Goal: Task Accomplishment & Management: Use online tool/utility

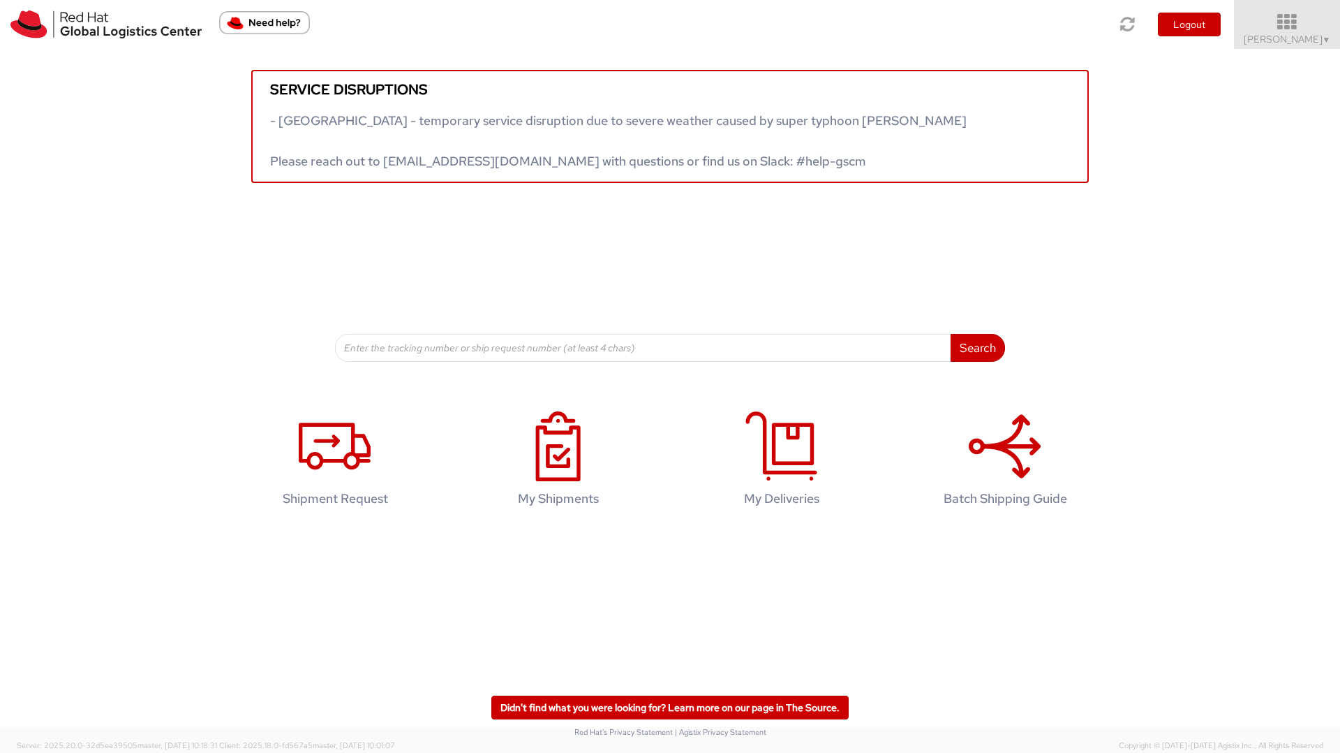
click at [1268, 40] on span "Deepa Vijaya Raghavan ▼" at bounding box center [1287, 39] width 87 height 13
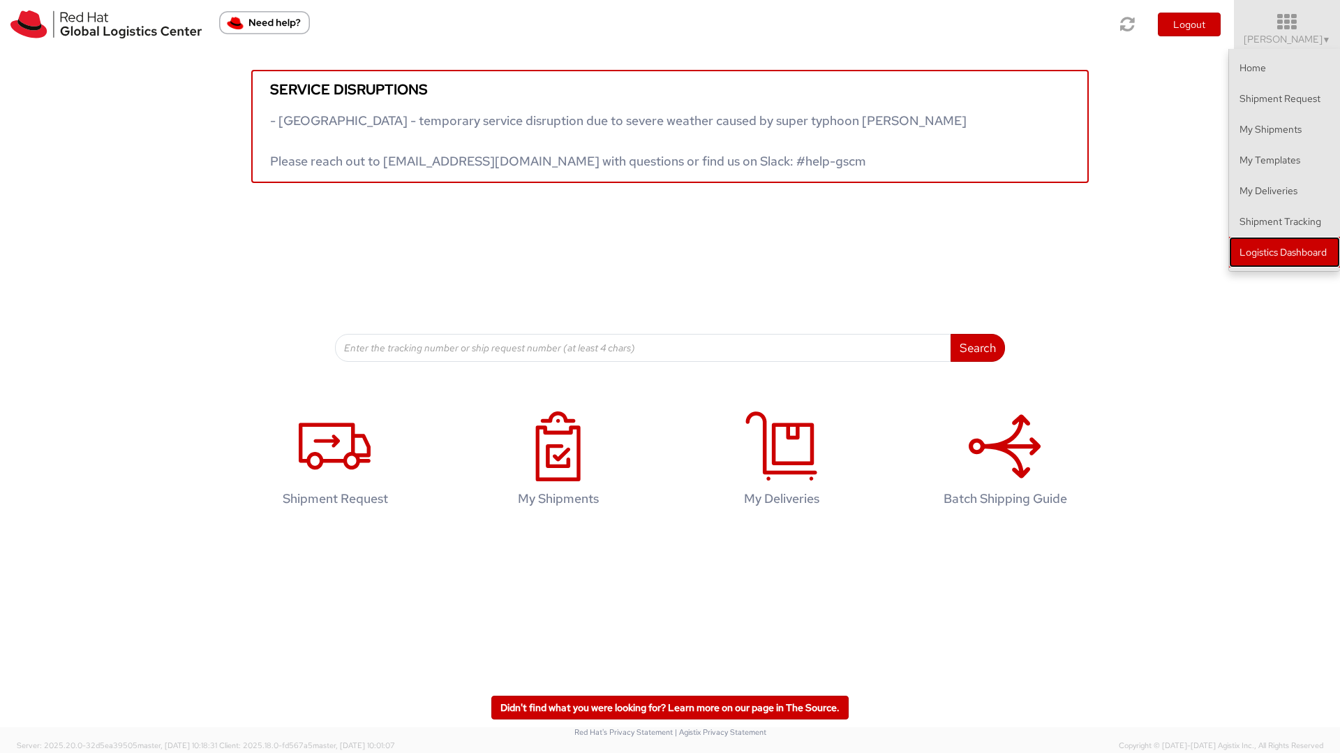
click at [1298, 246] on link "Logistics Dashboard" at bounding box center [1284, 252] width 111 height 31
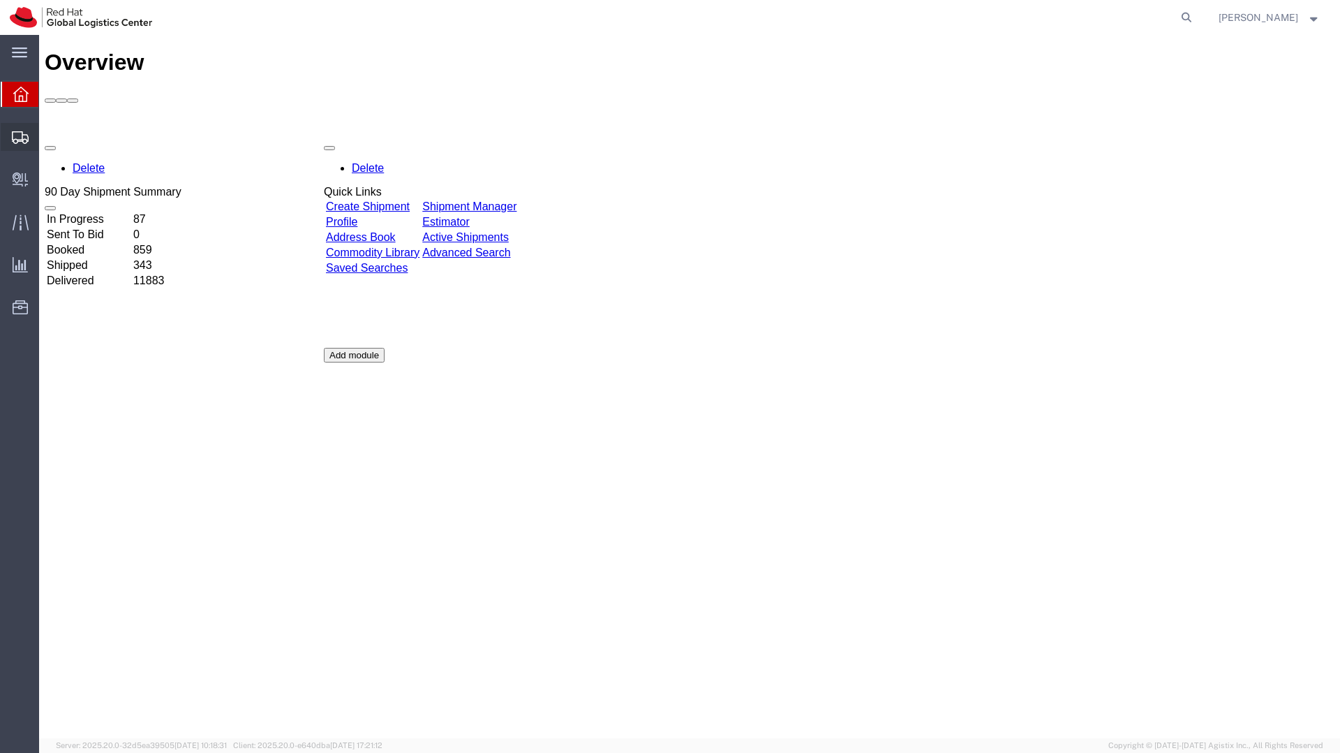
click at [0, 0] on span "Shipment Manager" at bounding box center [0, 0] width 0 height 0
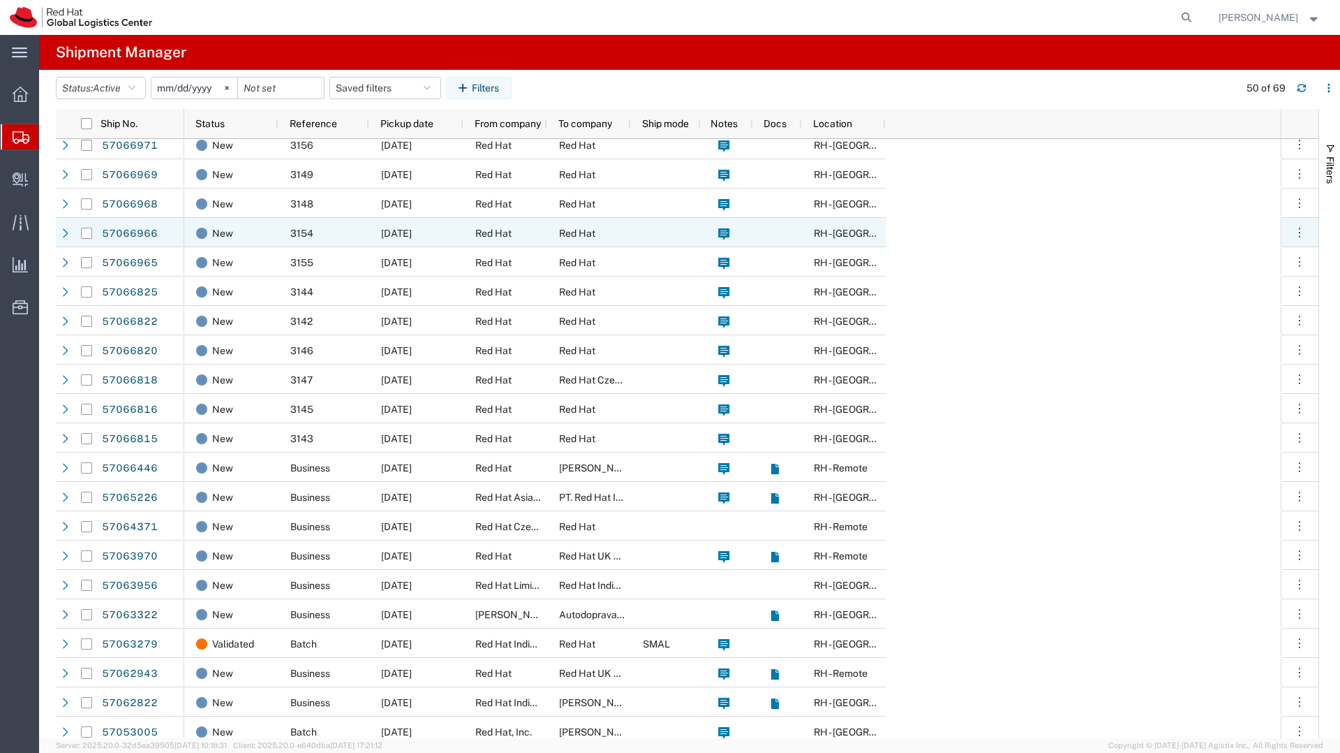
scroll to position [231, 0]
